Goal: Task Accomplishment & Management: Manage account settings

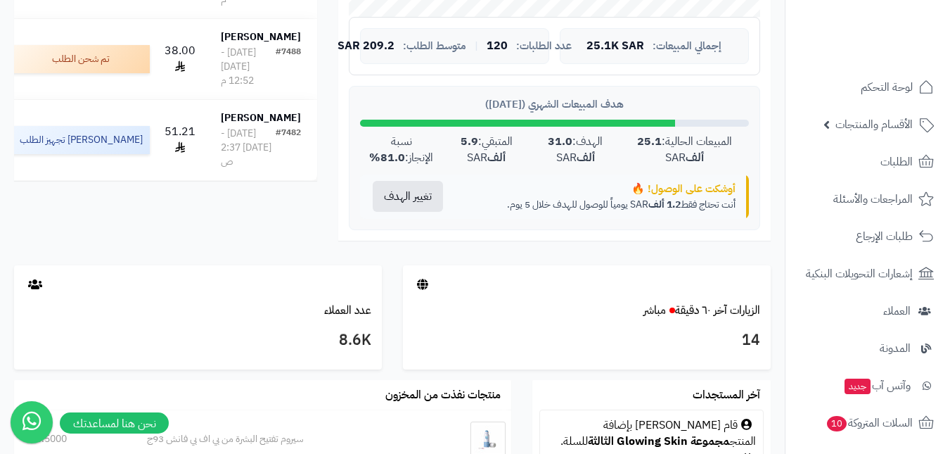
scroll to position [422, 0]
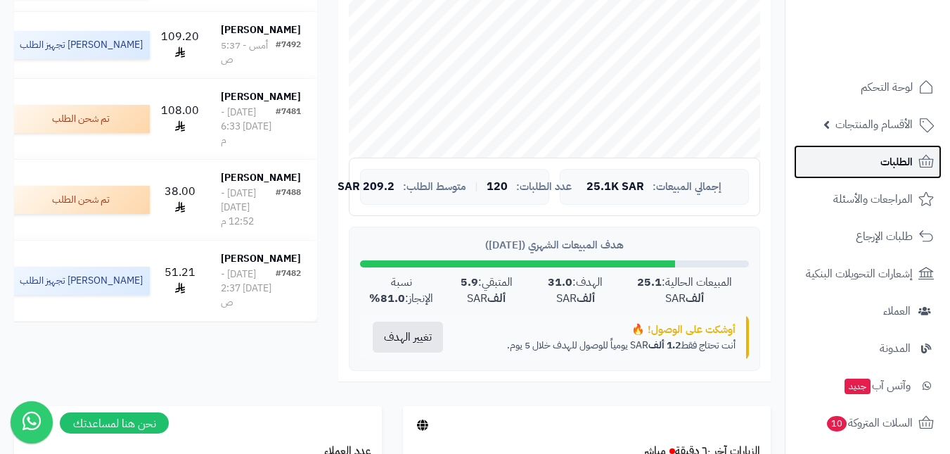
click at [876, 155] on link "الطلبات" at bounding box center [868, 162] width 148 height 34
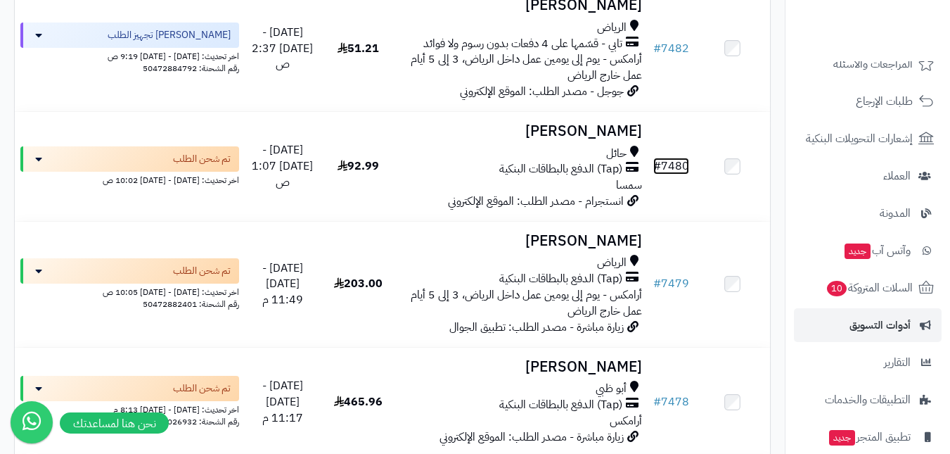
scroll to position [141, 0]
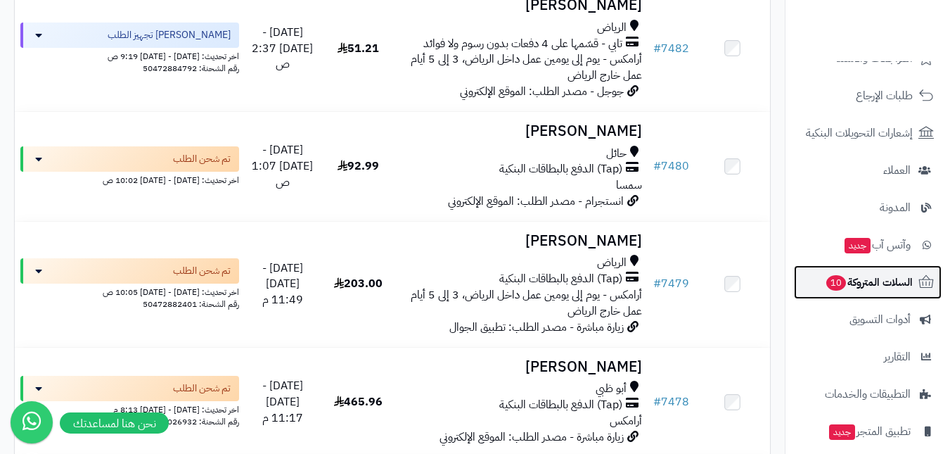
click at [853, 284] on span "السلات المتروكة 10" at bounding box center [869, 282] width 88 height 20
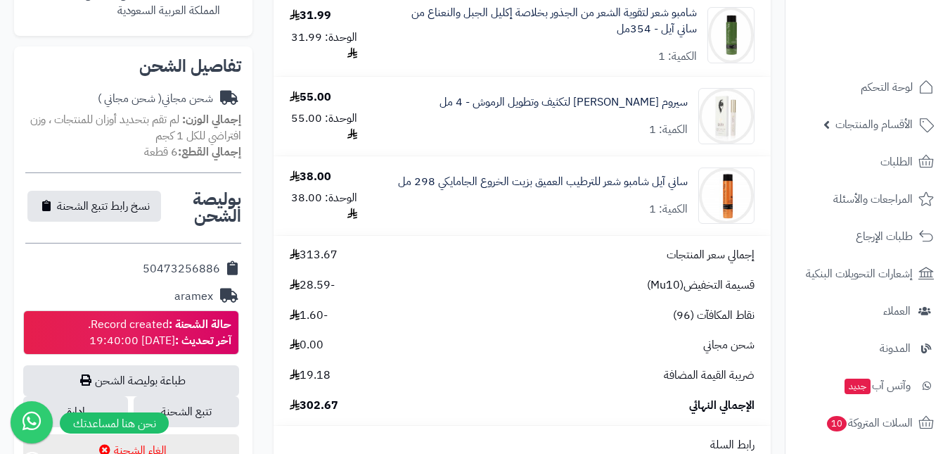
scroll to position [422, 0]
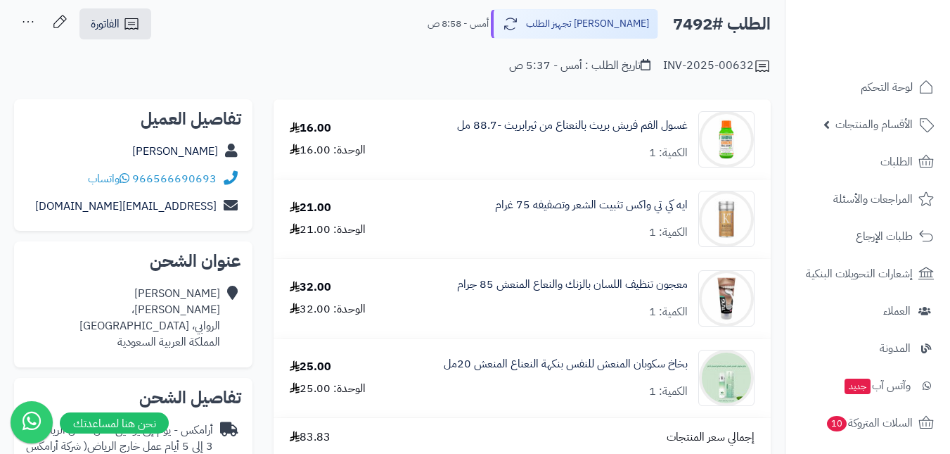
scroll to position [141, 0]
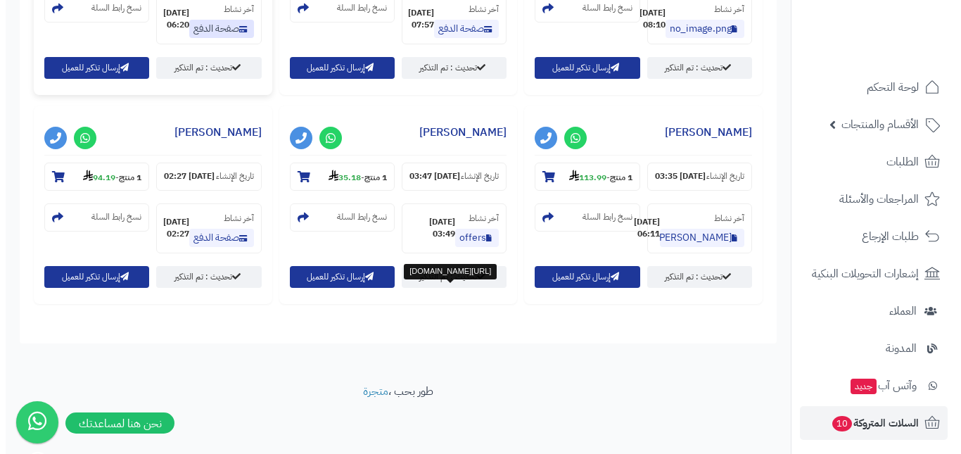
scroll to position [1416, 0]
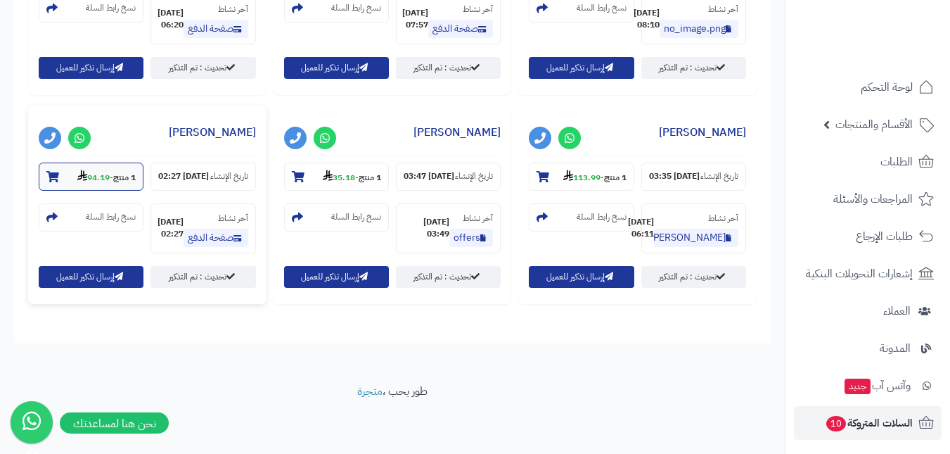
click at [136, 171] on strong "1 منتج" at bounding box center [124, 177] width 23 height 13
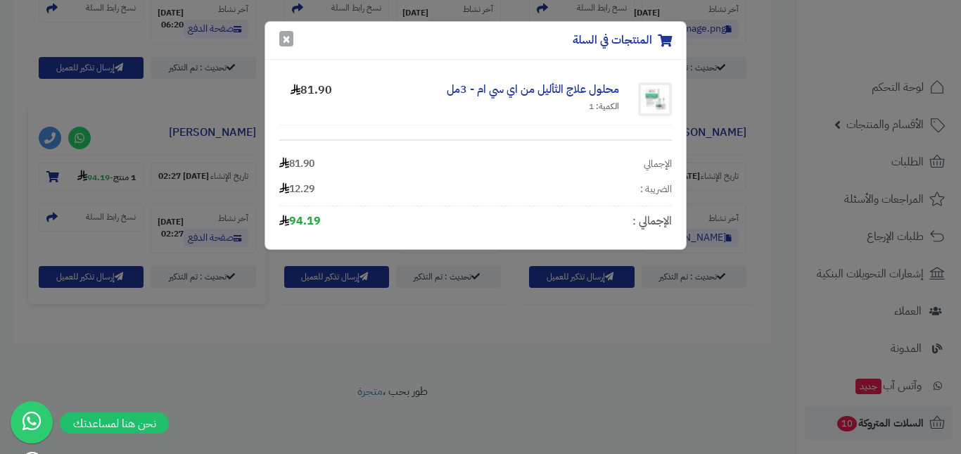
click at [288, 41] on button "×" at bounding box center [286, 38] width 14 height 15
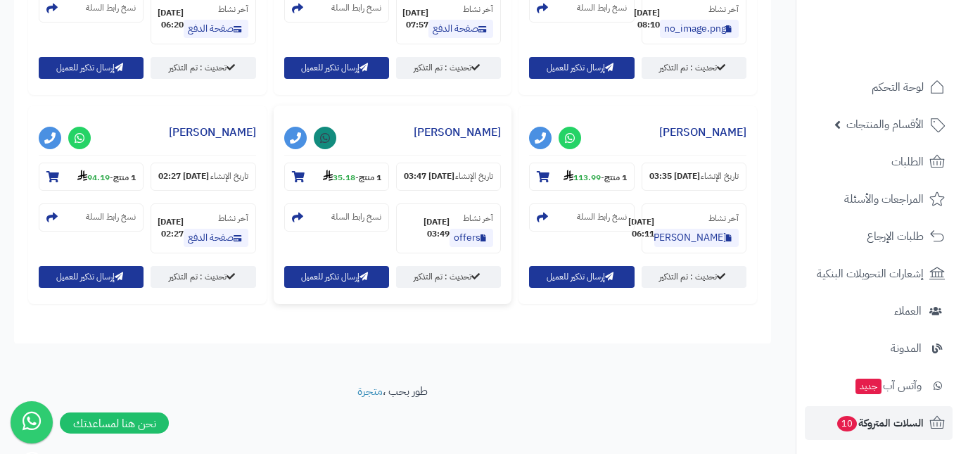
scroll to position [1405, 0]
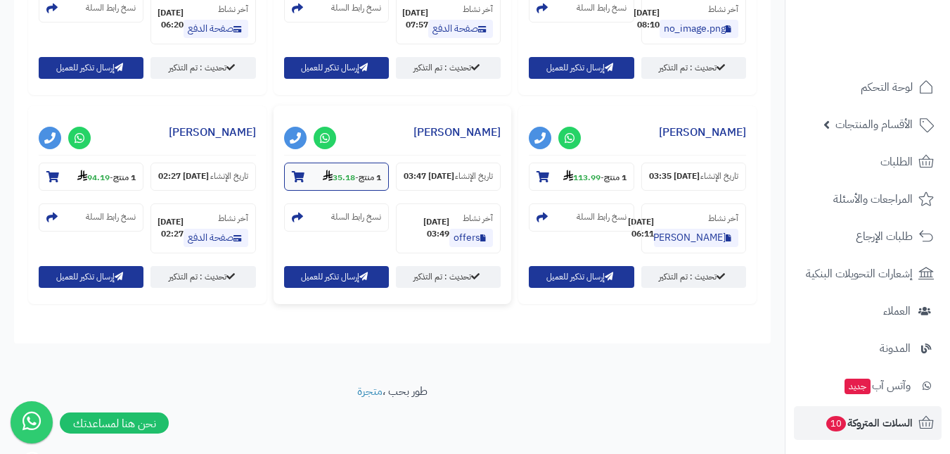
click at [389, 167] on section "1 منتج - 35.18" at bounding box center [336, 176] width 105 height 28
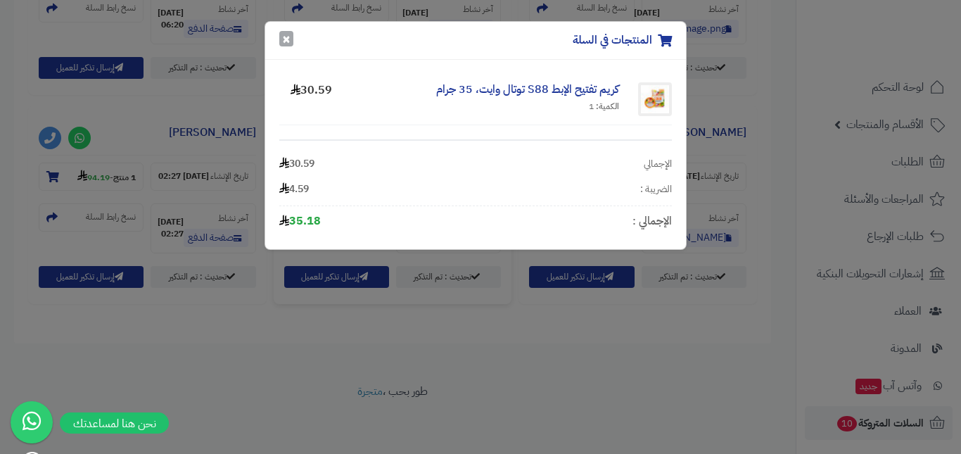
click at [285, 45] on button "×" at bounding box center [286, 38] width 14 height 15
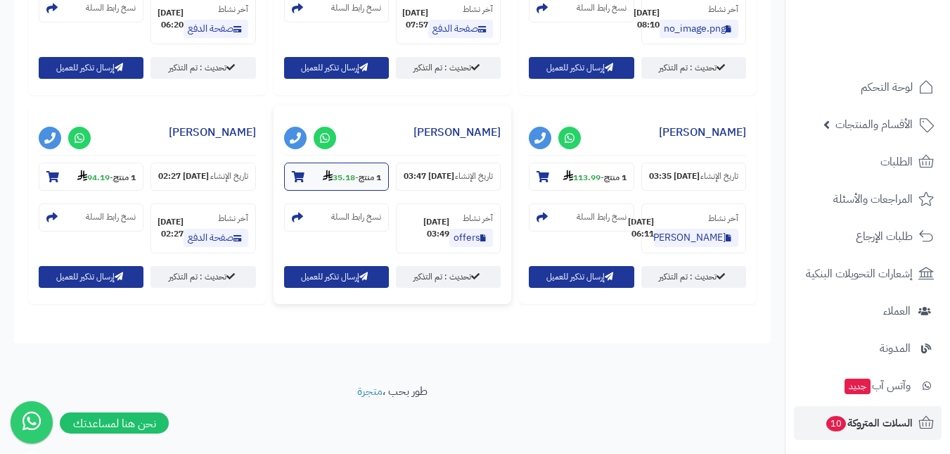
click at [355, 184] on strong "35.18" at bounding box center [339, 177] width 32 height 13
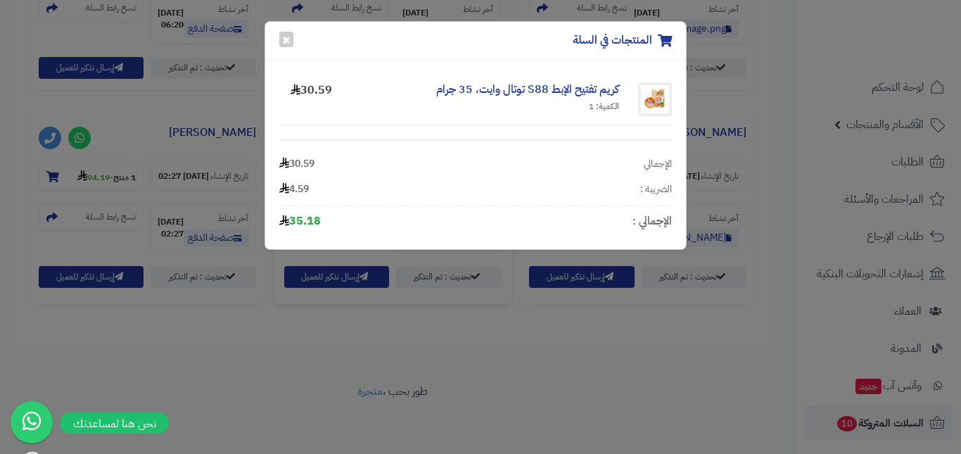
click at [100, 200] on div "المنتجات في السلة × كريم تفتيح الإبط S88 توتال وايت، 35 جرام الكمية: 1 30.59 ال…" at bounding box center [480, 227] width 961 height 454
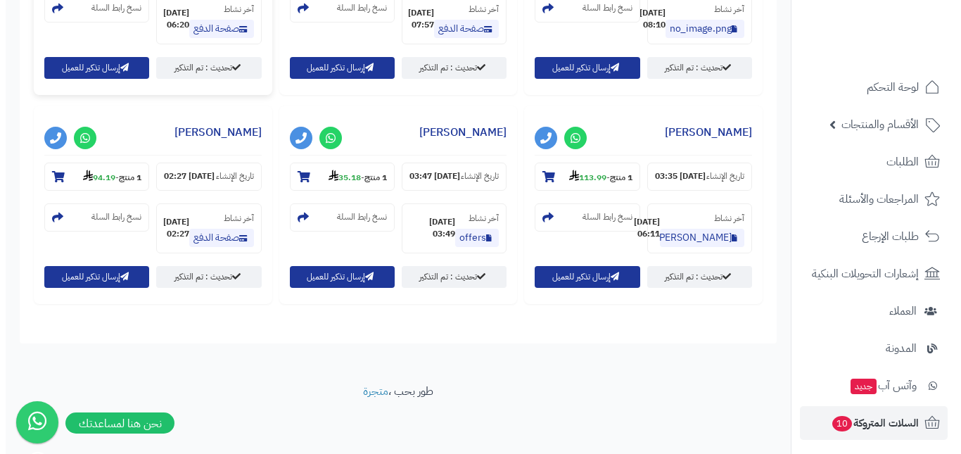
scroll to position [1124, 0]
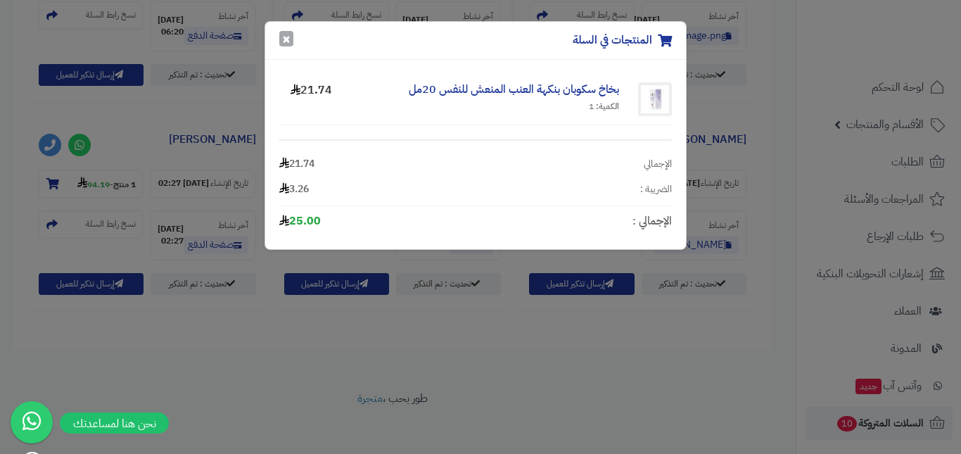
click at [285, 44] on button "×" at bounding box center [286, 38] width 14 height 15
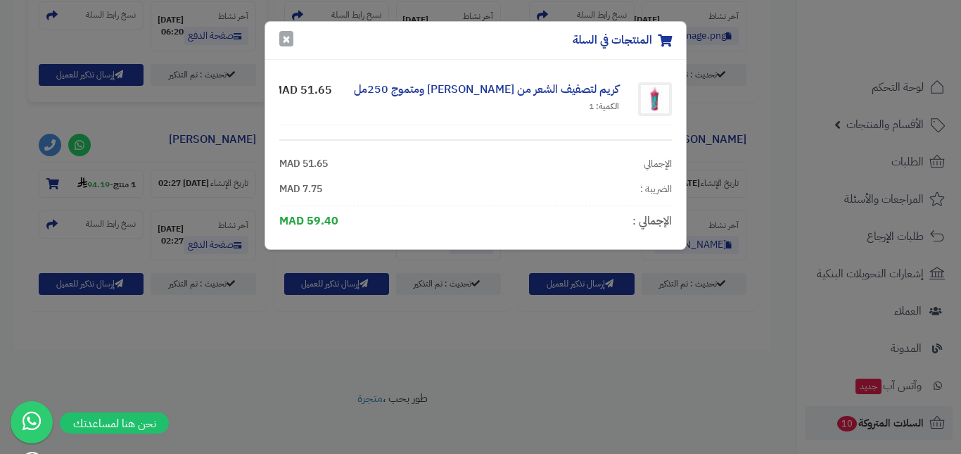
drag, startPoint x: 287, startPoint y: 33, endPoint x: 162, endPoint y: 148, distance: 170.2
click at [285, 37] on button "×" at bounding box center [286, 38] width 14 height 15
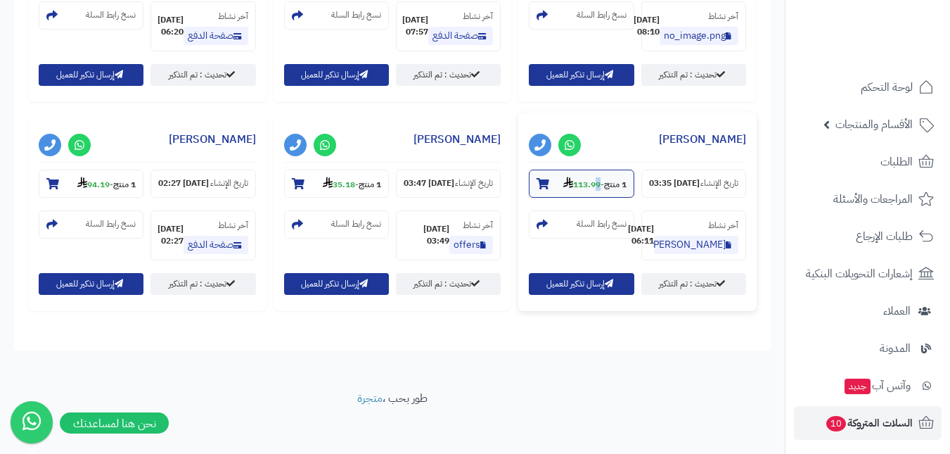
click at [563, 191] on strong "113.99" at bounding box center [581, 184] width 37 height 13
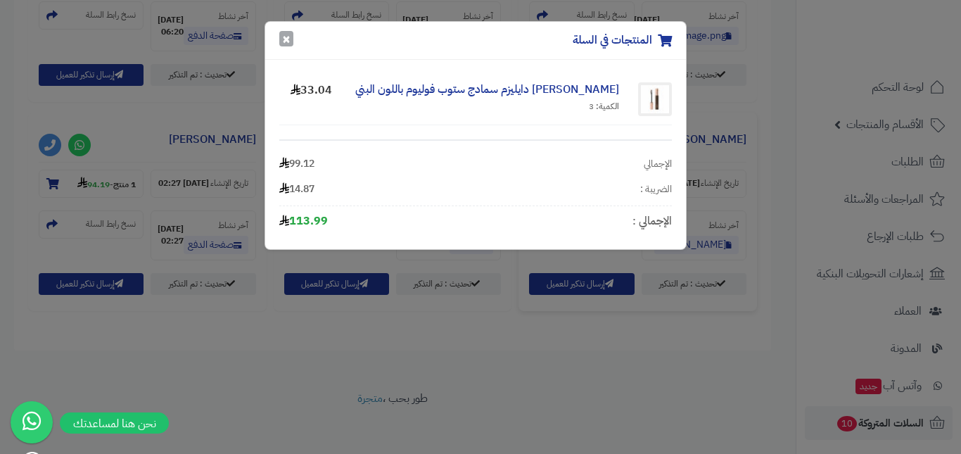
click at [279, 46] on div "المنتجات في السلة ×" at bounding box center [475, 41] width 421 height 38
click at [286, 46] on button "×" at bounding box center [286, 38] width 14 height 15
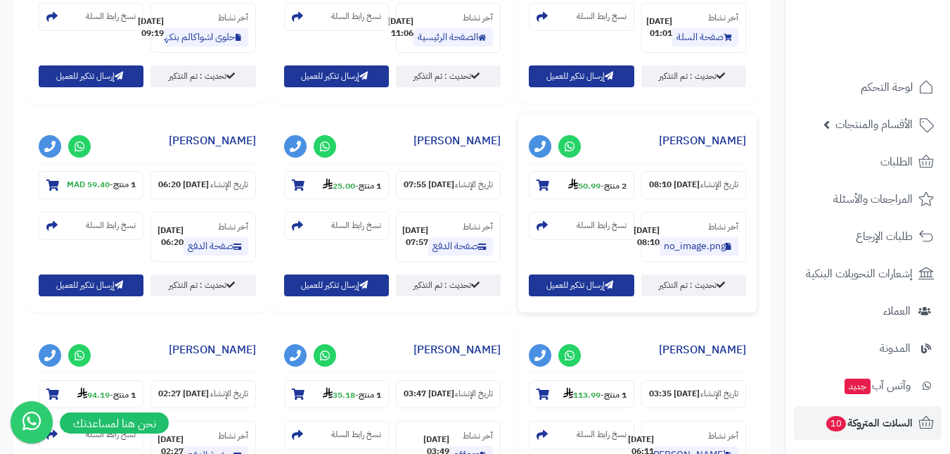
scroll to position [913, 0]
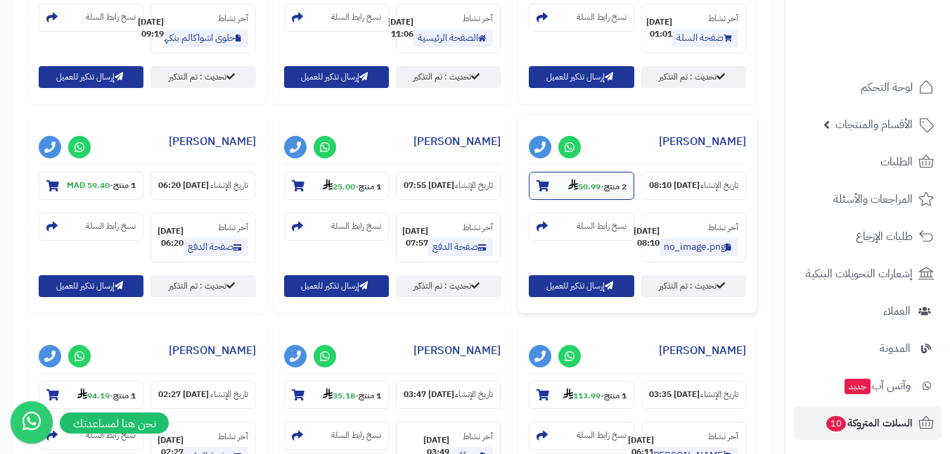
click at [568, 193] on small "2 منتج - 50.99" at bounding box center [597, 186] width 58 height 14
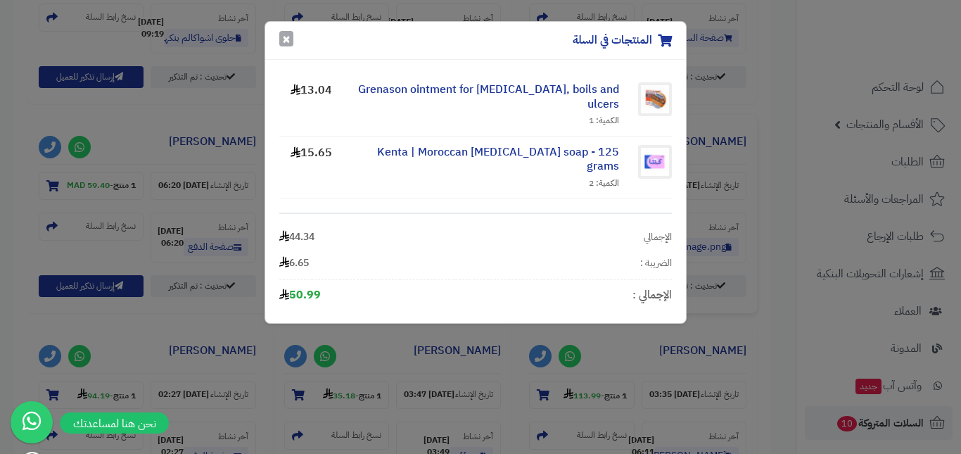
click at [286, 41] on button "×" at bounding box center [286, 38] width 14 height 15
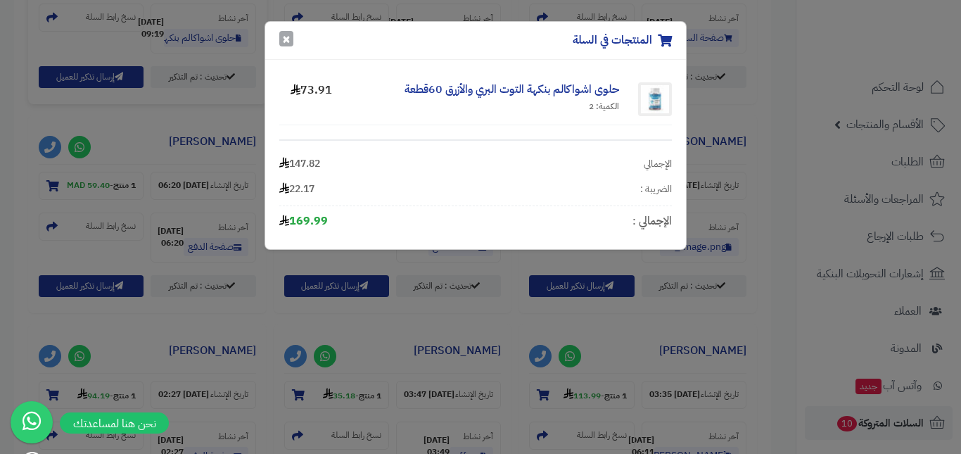
click at [279, 39] on button "×" at bounding box center [286, 38] width 14 height 15
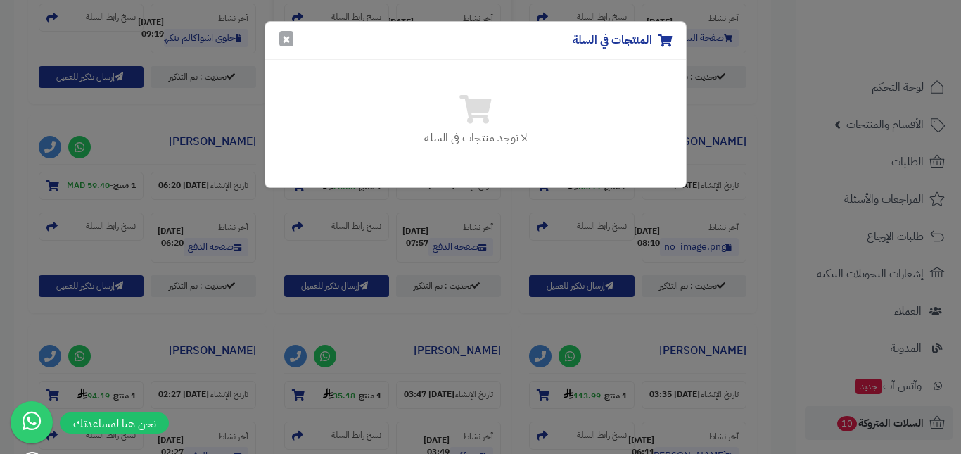
drag, startPoint x: 281, startPoint y: 37, endPoint x: 277, endPoint y: 54, distance: 18.1
click at [281, 38] on button "×" at bounding box center [286, 38] width 14 height 15
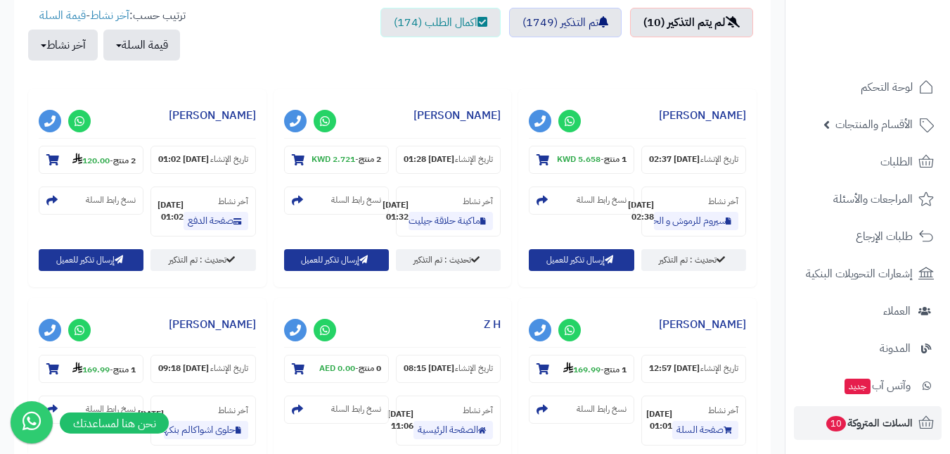
scroll to position [421, 0]
